Goal: Use online tool/utility: Utilize a website feature to perform a specific function

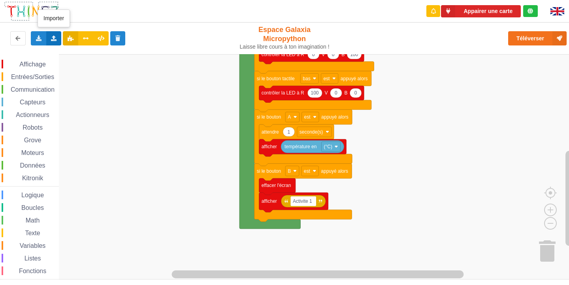
click at [55, 41] on div "Importer un assemblage de blocs Importer du code Python" at bounding box center [53, 38] width 15 height 14
click at [104, 57] on div "Importer un assemblage de blocs" at bounding box center [104, 53] width 106 height 14
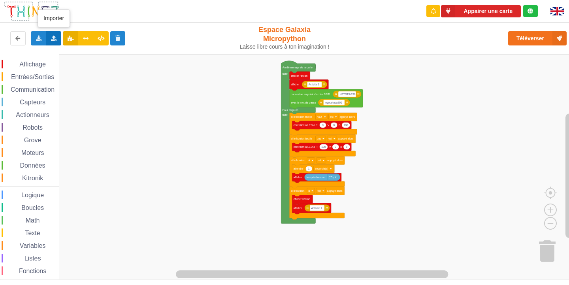
click at [51, 36] on icon at bounding box center [54, 38] width 7 height 5
click at [113, 52] on span "Importer un assemblage de blocs" at bounding box center [109, 53] width 82 height 6
click at [52, 39] on icon at bounding box center [54, 38] width 7 height 5
click at [81, 48] on div "Importer un assemblage de blocs" at bounding box center [104, 53] width 106 height 14
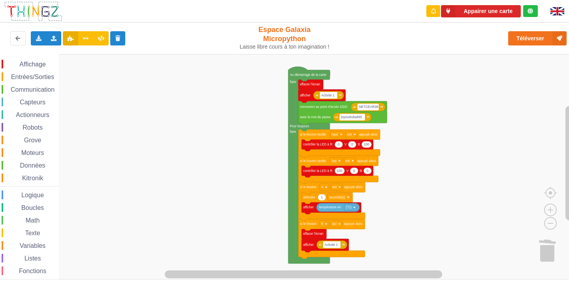
click at [287, 147] on div "Affichage Entrées/Sorties Communication Capteurs Actionneurs Robots Grove Moteu…" at bounding box center [287, 166] width 575 height 225
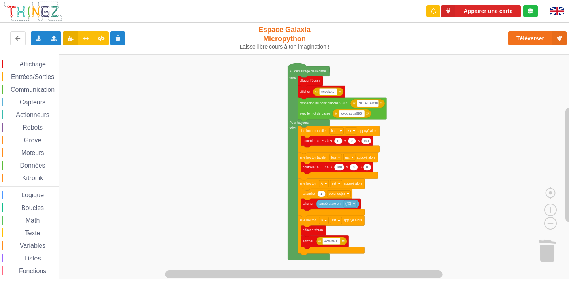
click at [286, 135] on div "Affichage Entrées/Sorties Communication Capteurs Actionneurs Robots Grove Moteu…" at bounding box center [287, 166] width 575 height 225
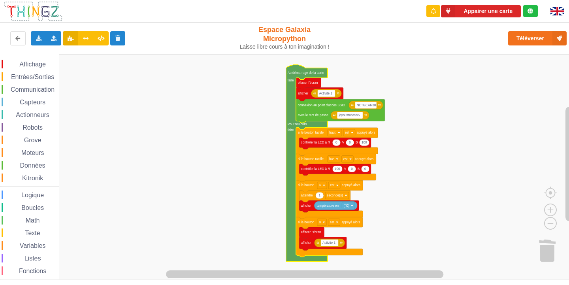
click at [286, 131] on icon "Espace de travail de Blocky" at bounding box center [307, 163] width 42 height 197
click at [255, 130] on rect "Espace de travail de Blocky" at bounding box center [287, 166] width 575 height 225
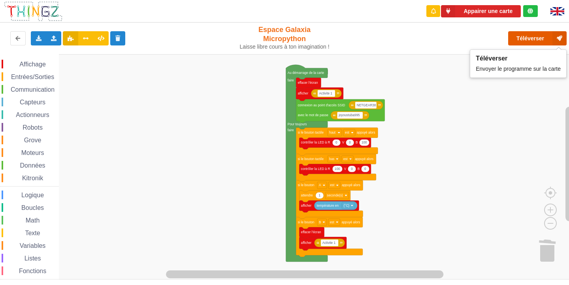
click at [543, 33] on button "Téléverser" at bounding box center [537, 38] width 58 height 14
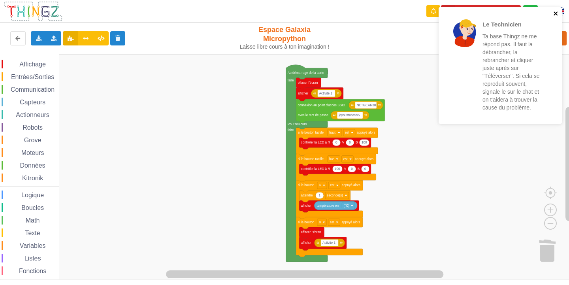
click at [556, 12] on icon "close" at bounding box center [556, 13] width 6 height 6
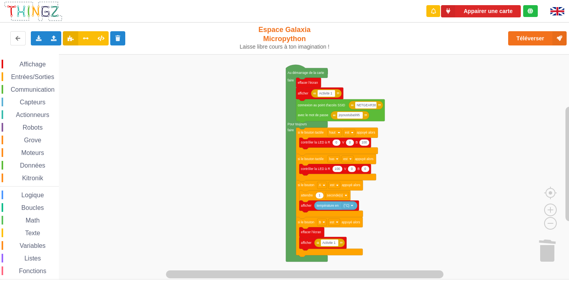
click at [536, 32] on div "Le Technicien Ta base Thingz ne me répond pas. Il faut la débrancher, la rebran…" at bounding box center [284, 136] width 580 height 285
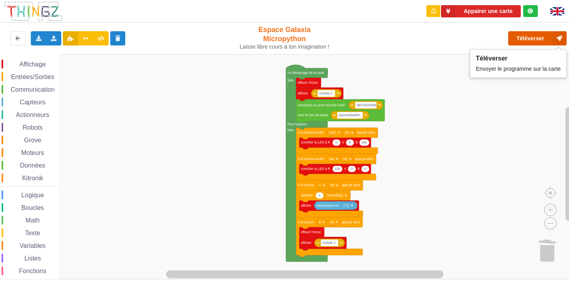
click at [535, 39] on button "Téléverser" at bounding box center [537, 38] width 58 height 14
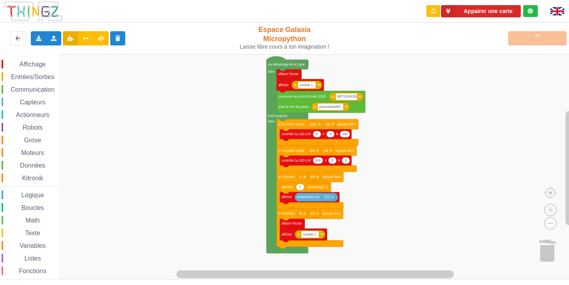
click at [71, 190] on rect "Espace de travail de Blocky" at bounding box center [287, 166] width 575 height 225
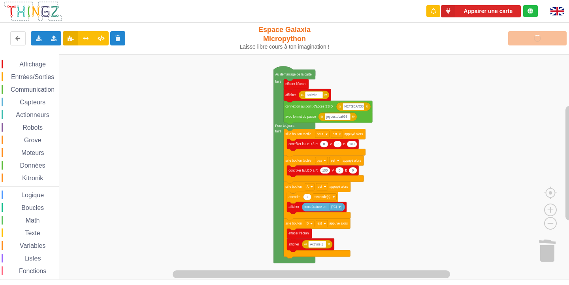
click at [79, 199] on rect "Espace de travail de Blocky" at bounding box center [287, 166] width 575 height 225
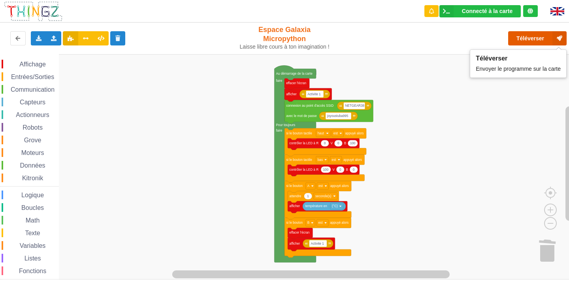
click at [534, 39] on button "Téléverser" at bounding box center [537, 38] width 58 height 14
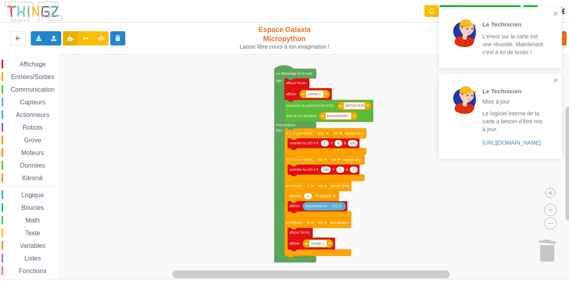
click at [83, 98] on rect "Espace de travail de Blocky" at bounding box center [287, 166] width 575 height 225
click at [83, 84] on rect "Espace de travail de Blocky" at bounding box center [287, 166] width 575 height 225
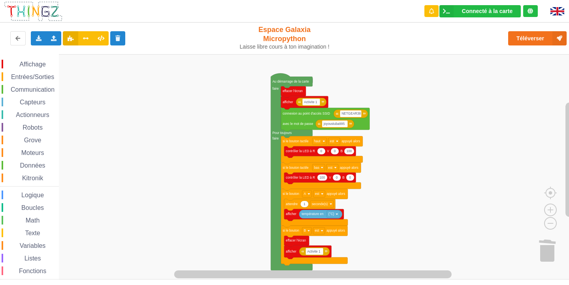
click at [388, 148] on div "Affichage Entrées/Sorties Communication Capteurs Actionneurs Robots Grove Moteu…" at bounding box center [287, 166] width 575 height 225
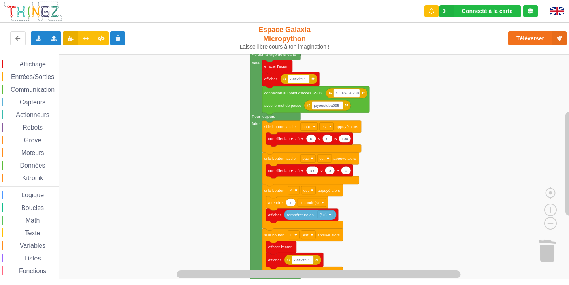
click at [378, 134] on div "Affichage Entrées/Sorties Communication Capteurs Actionneurs Robots Grove Moteu…" at bounding box center [287, 166] width 575 height 225
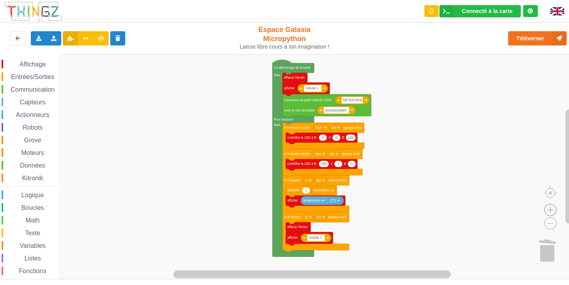
click at [548, 213] on image "Espace de travail de Blocky" at bounding box center [550, 191] width 38 height 49
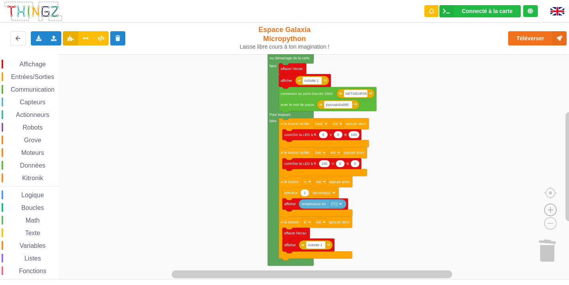
click at [544, 211] on image "Espace de travail de Blocky" at bounding box center [550, 191] width 38 height 49
click at [552, 224] on image "Espace de travail de Blocky" at bounding box center [538, 205] width 38 height 49
click at [548, 222] on image "Espace de travail de Blocky" at bounding box center [538, 205] width 38 height 49
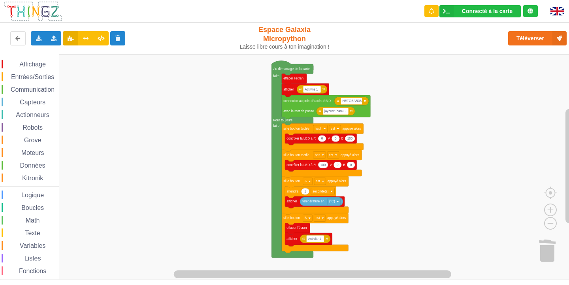
click at [224, 64] on rect "Espace de travail de Blocky" at bounding box center [287, 166] width 575 height 225
click at [201, 62] on rect "Espace de travail de Blocky" at bounding box center [287, 166] width 575 height 225
click at [221, 105] on rect "Espace de travail de Blocky" at bounding box center [287, 166] width 575 height 225
click at [552, 208] on image "Espace de travail de Blocky" at bounding box center [550, 191] width 38 height 49
